Goal: Communication & Community: Answer question/provide support

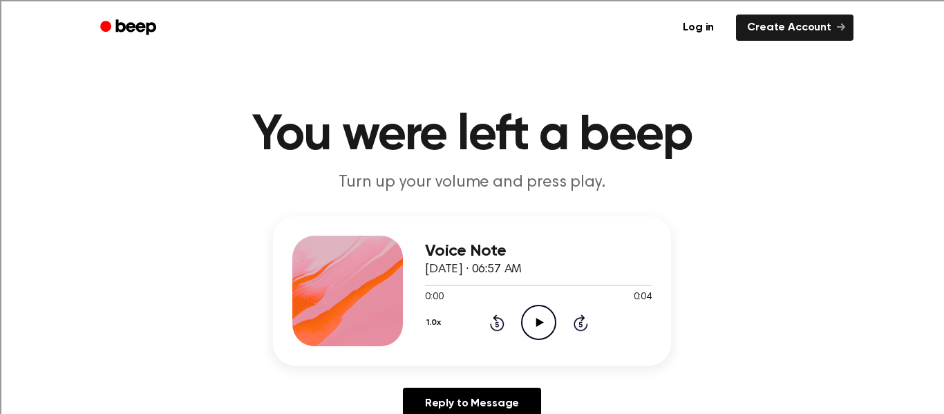
click at [451, 290] on div "0:00 0:04" at bounding box center [538, 297] width 227 height 15
click at [533, 314] on icon "Play Audio" at bounding box center [538, 322] width 35 height 35
click at [532, 313] on icon "Play Audio" at bounding box center [538, 322] width 35 height 35
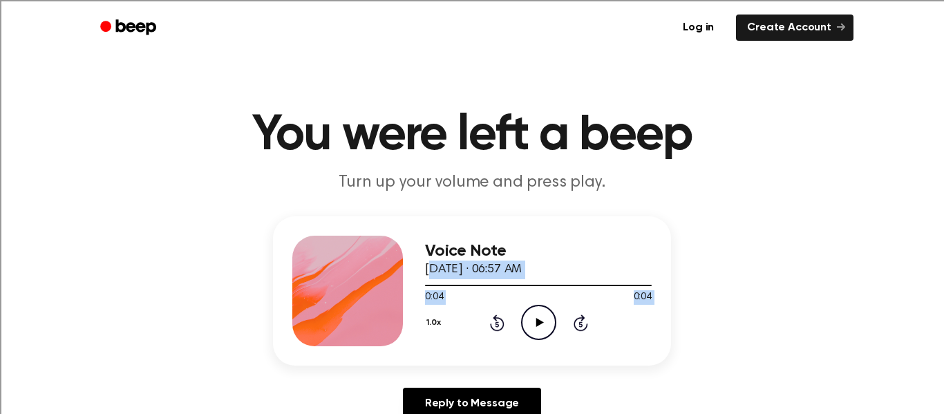
drag, startPoint x: 449, startPoint y: 307, endPoint x: 430, endPoint y: 265, distance: 47.0
click at [430, 265] on div "Voice Note [DATE] · 06:57 AM 0:04 0:04 Your browser does not support the [objec…" at bounding box center [538, 291] width 227 height 111
click at [487, 404] on link "Reply to Message" at bounding box center [472, 404] width 138 height 32
